Goal: Transaction & Acquisition: Purchase product/service

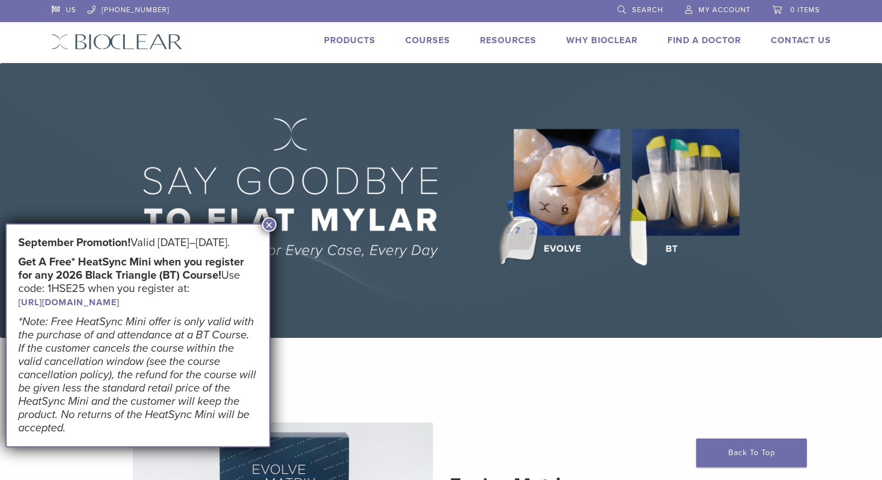
click at [119, 308] on link "[URL][DOMAIN_NAME]" at bounding box center [68, 302] width 101 height 11
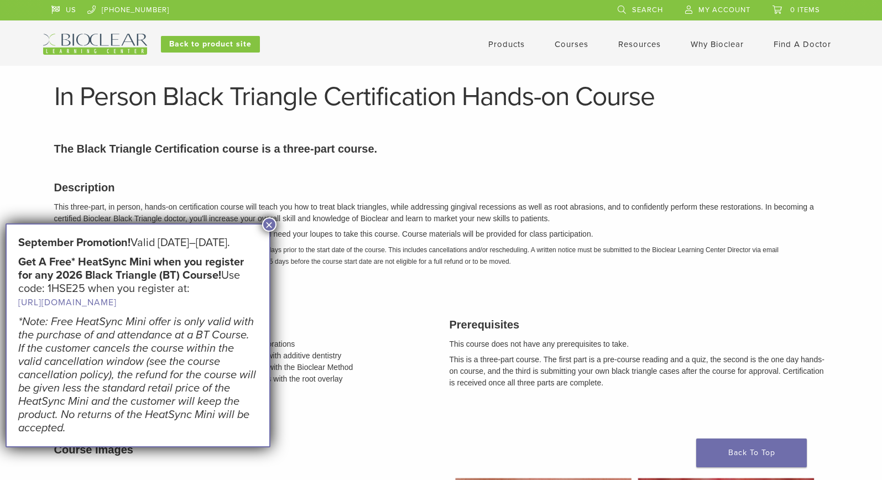
click at [273, 225] on button "×" at bounding box center [269, 224] width 14 height 14
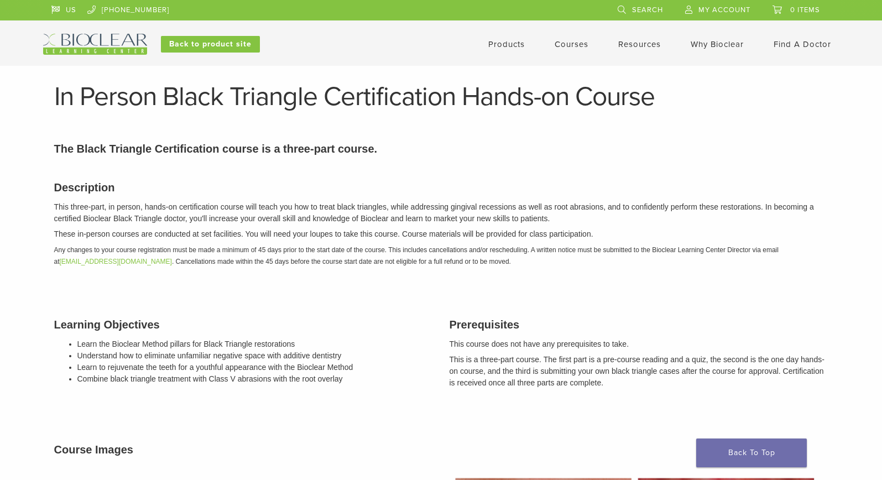
click at [515, 48] on link "Products" at bounding box center [506, 44] width 36 height 10
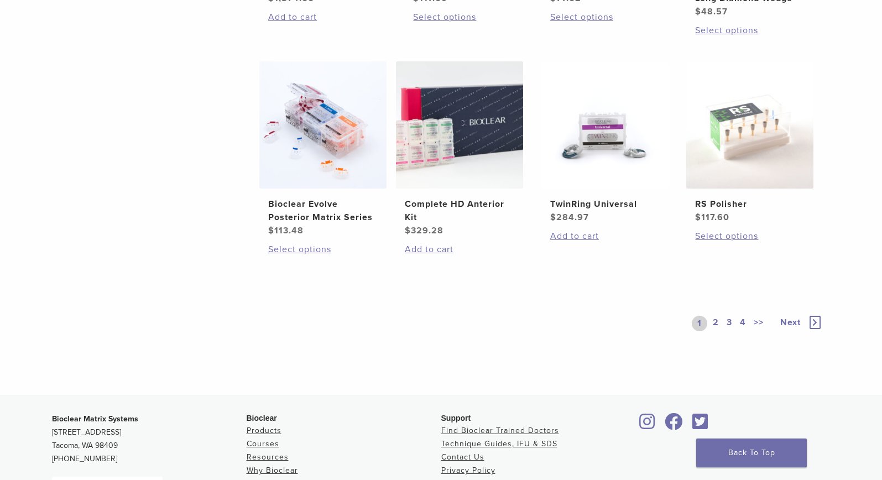
scroll to position [830, 0]
click at [714, 319] on link "2" at bounding box center [716, 322] width 11 height 15
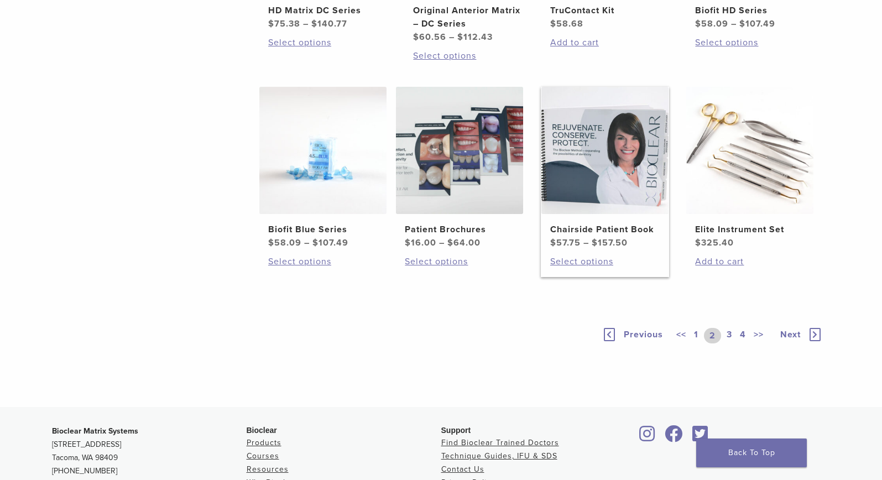
scroll to position [774, 0]
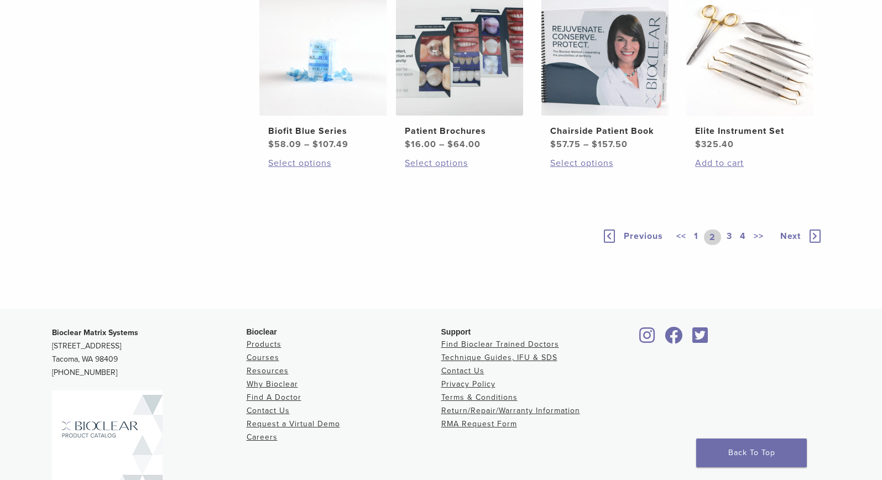
click at [724, 245] on link "3" at bounding box center [729, 237] width 10 height 15
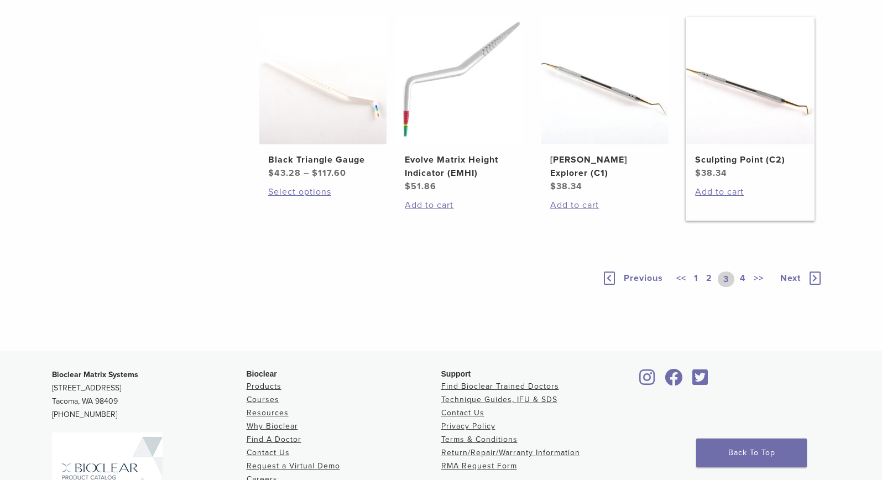
scroll to position [774, 0]
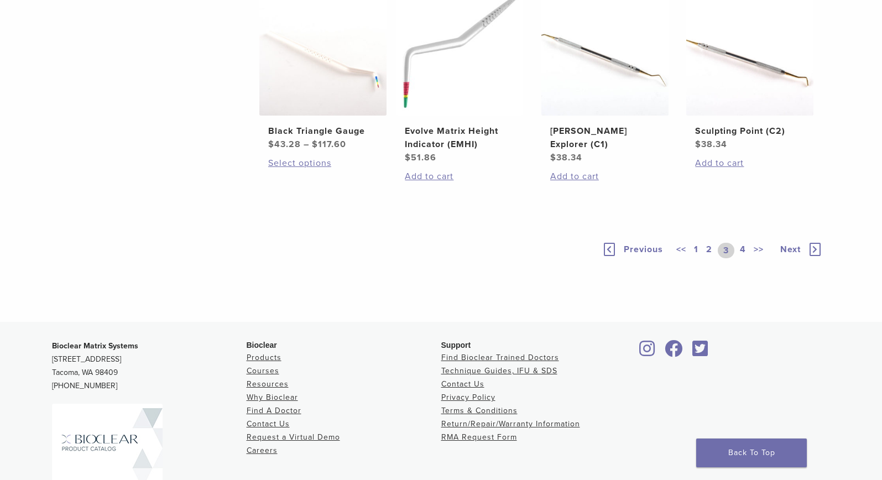
click at [739, 258] on link "4" at bounding box center [743, 250] width 11 height 15
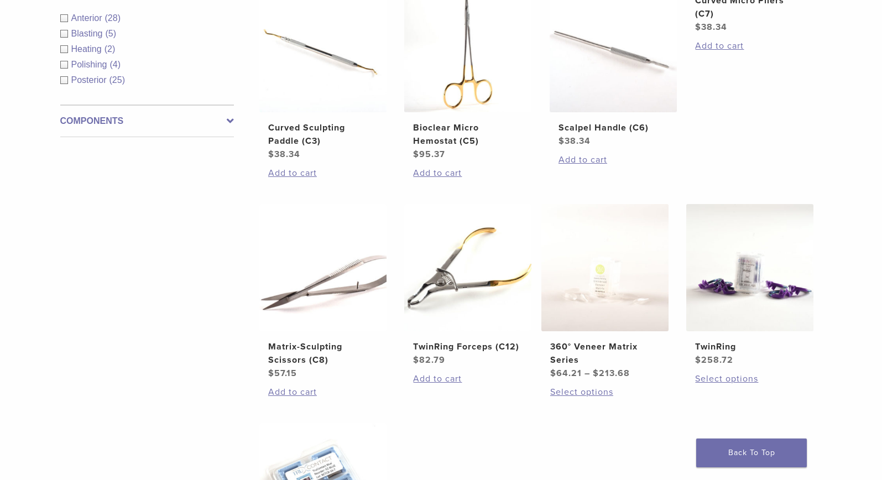
scroll to position [442, 0]
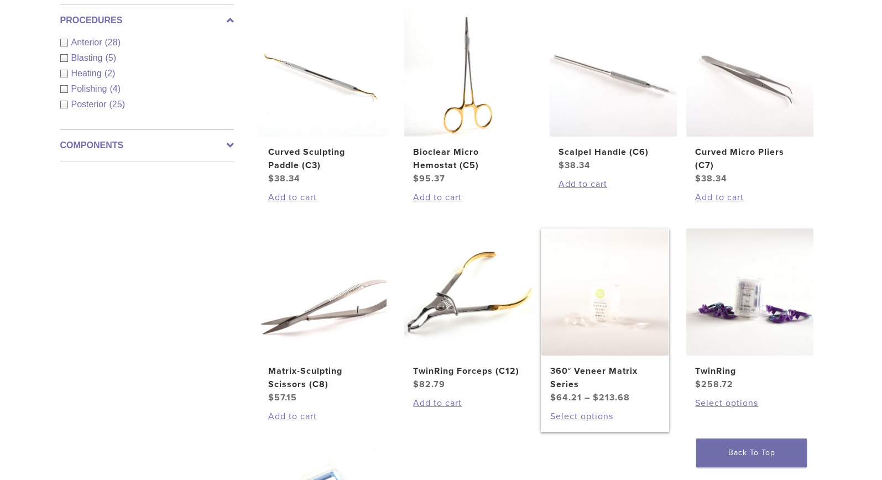
click at [629, 369] on h2 "360° Veneer Matrix Series" at bounding box center [604, 377] width 109 height 27
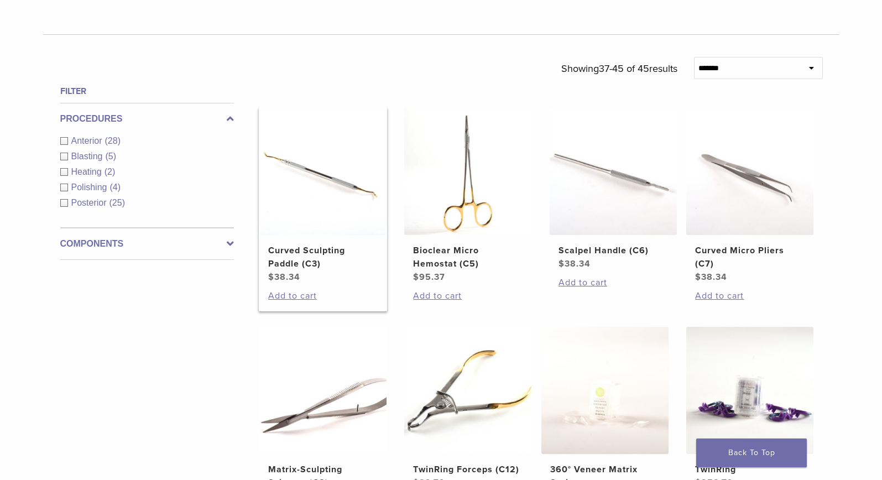
scroll to position [277, 0]
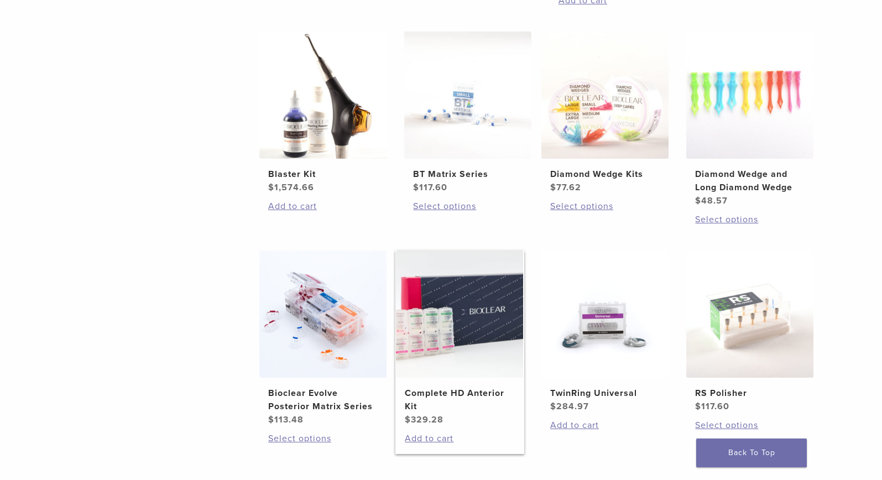
scroll to position [664, 0]
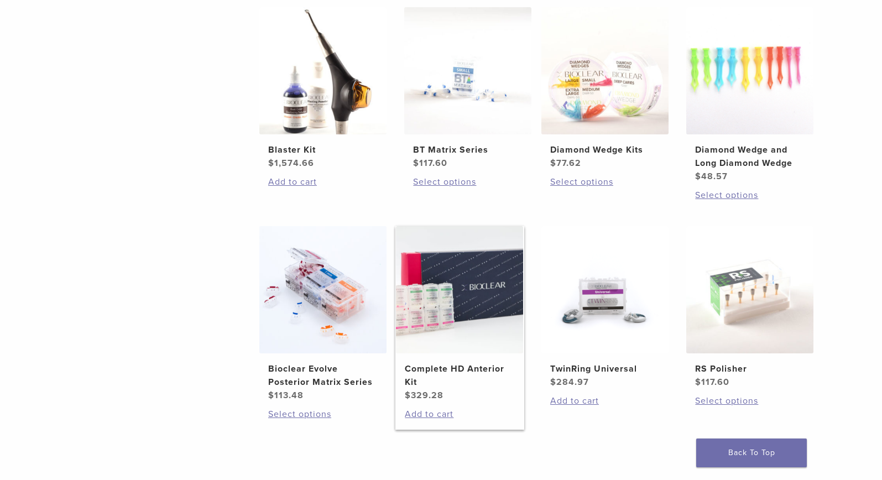
click at [466, 374] on h2 "Complete HD Anterior Kit" at bounding box center [459, 375] width 109 height 27
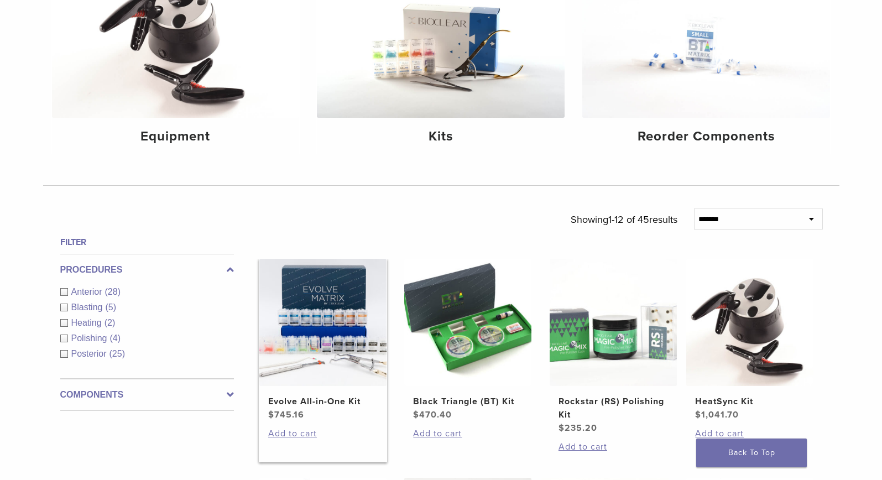
scroll to position [221, 0]
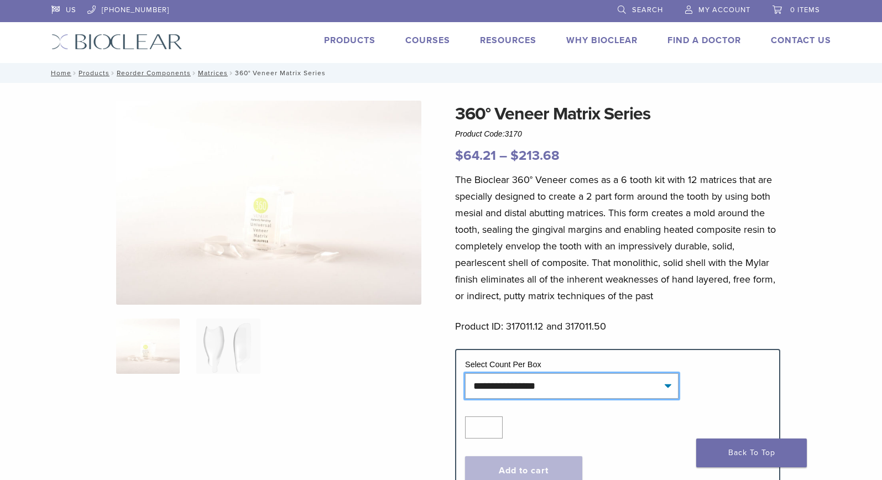
click at [555, 378] on select "**********" at bounding box center [571, 385] width 213 height 25
click at [220, 354] on img at bounding box center [228, 346] width 64 height 55
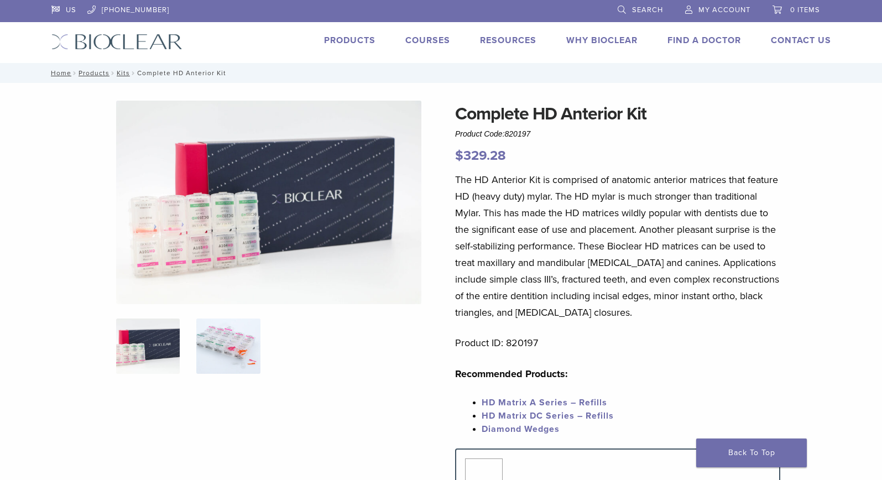
click at [221, 338] on img at bounding box center [228, 346] width 64 height 55
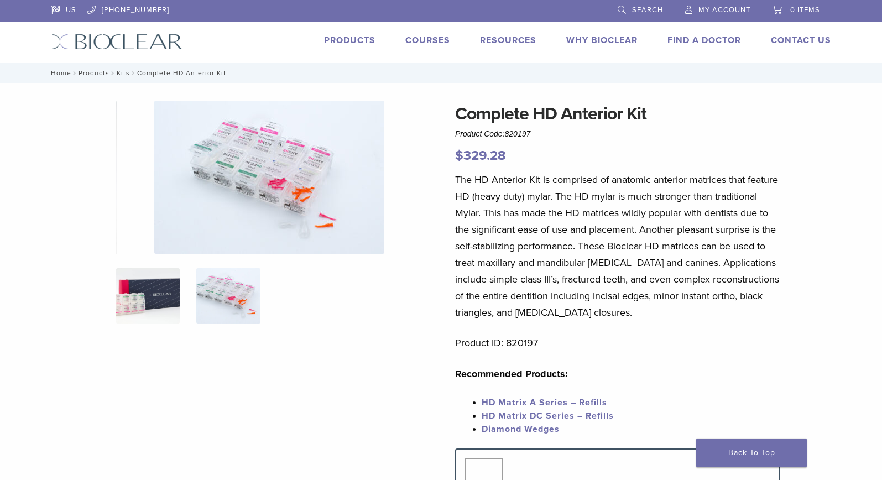
click at [170, 312] on img at bounding box center [148, 295] width 64 height 55
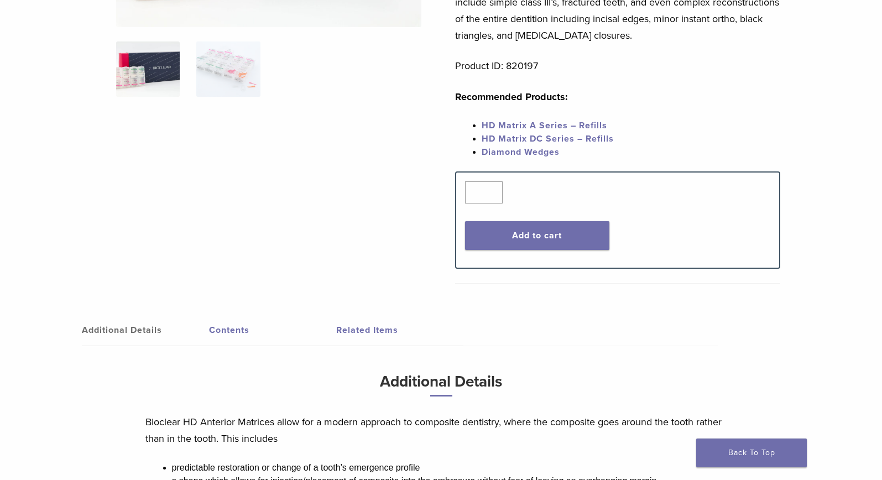
scroll to position [277, 0]
click at [245, 328] on link "Contents" at bounding box center [272, 330] width 127 height 31
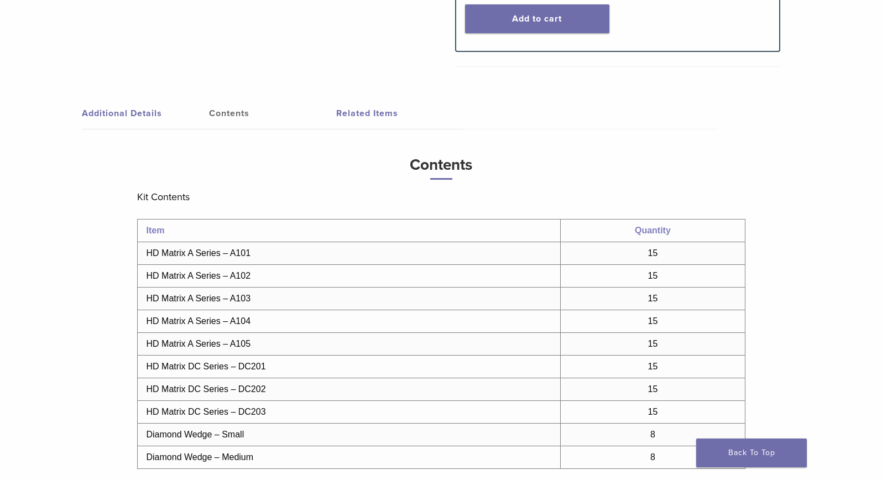
scroll to position [332, 0]
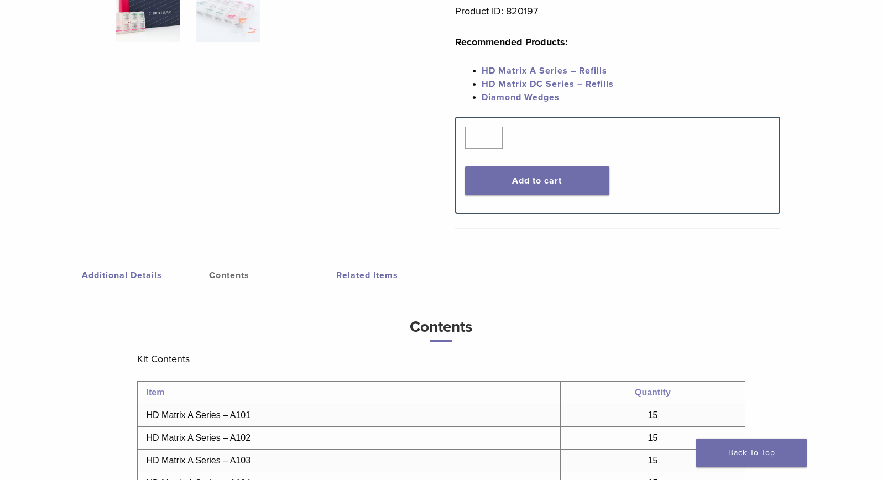
click at [368, 282] on link "Related Items" at bounding box center [399, 275] width 127 height 31
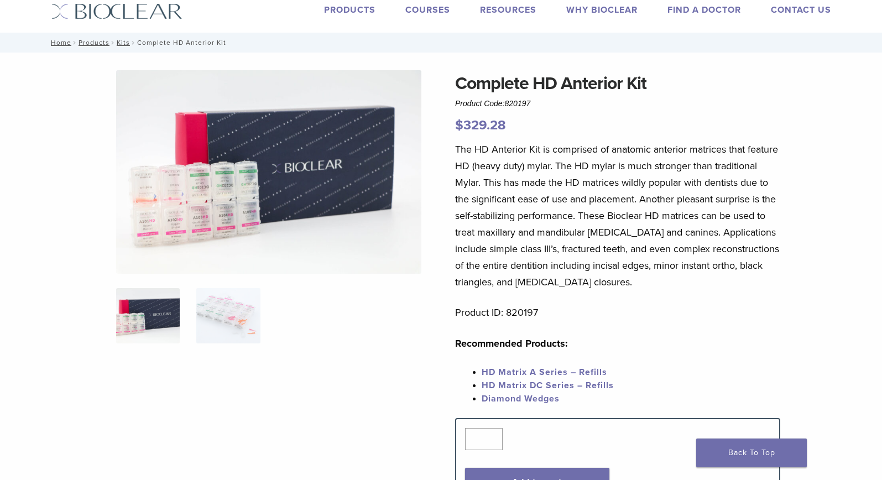
scroll to position [0, 0]
